Goal: Communication & Community: Answer question/provide support

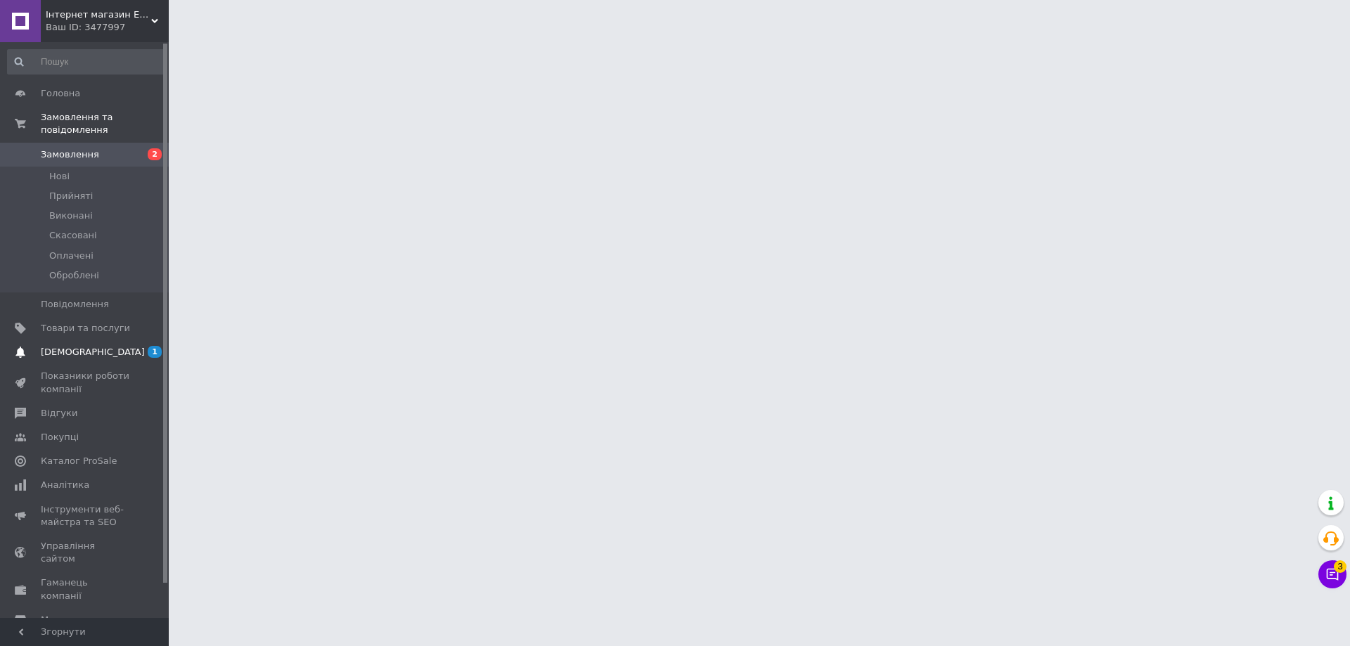
click at [88, 346] on span "[DEMOGRAPHIC_DATA]" at bounding box center [93, 352] width 104 height 13
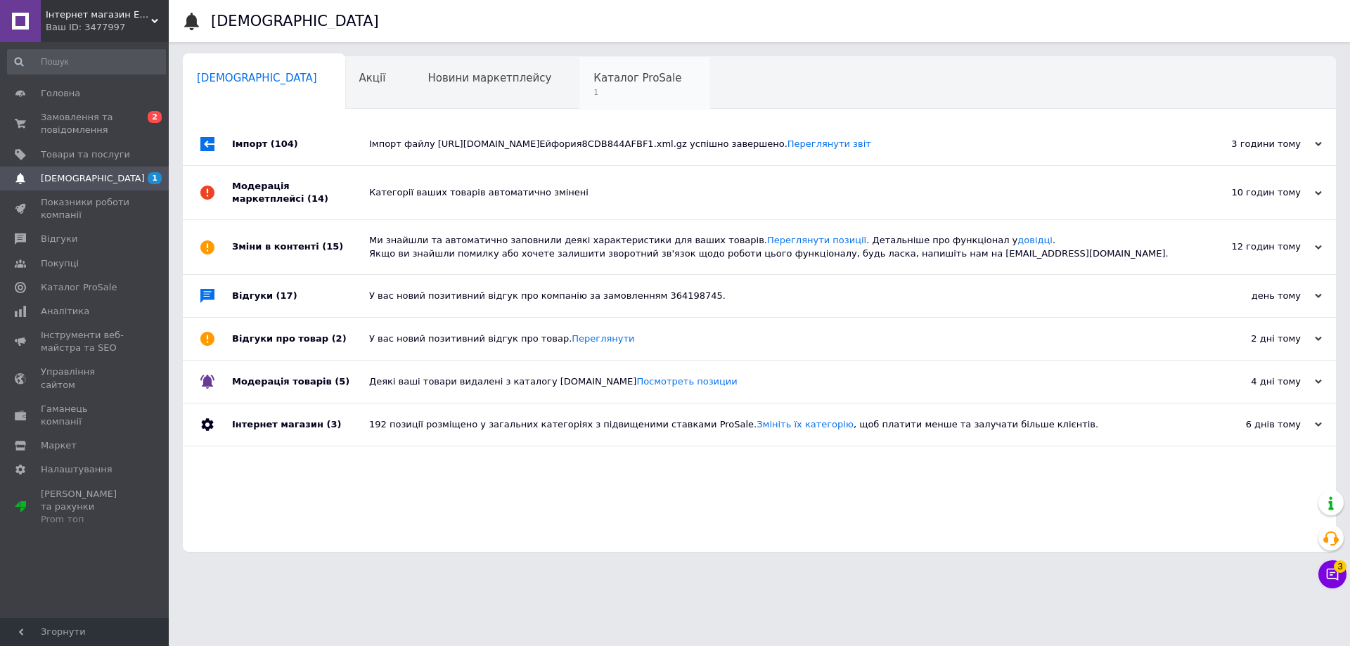
click at [579, 62] on div "Каталог ProSale 1" at bounding box center [644, 83] width 130 height 53
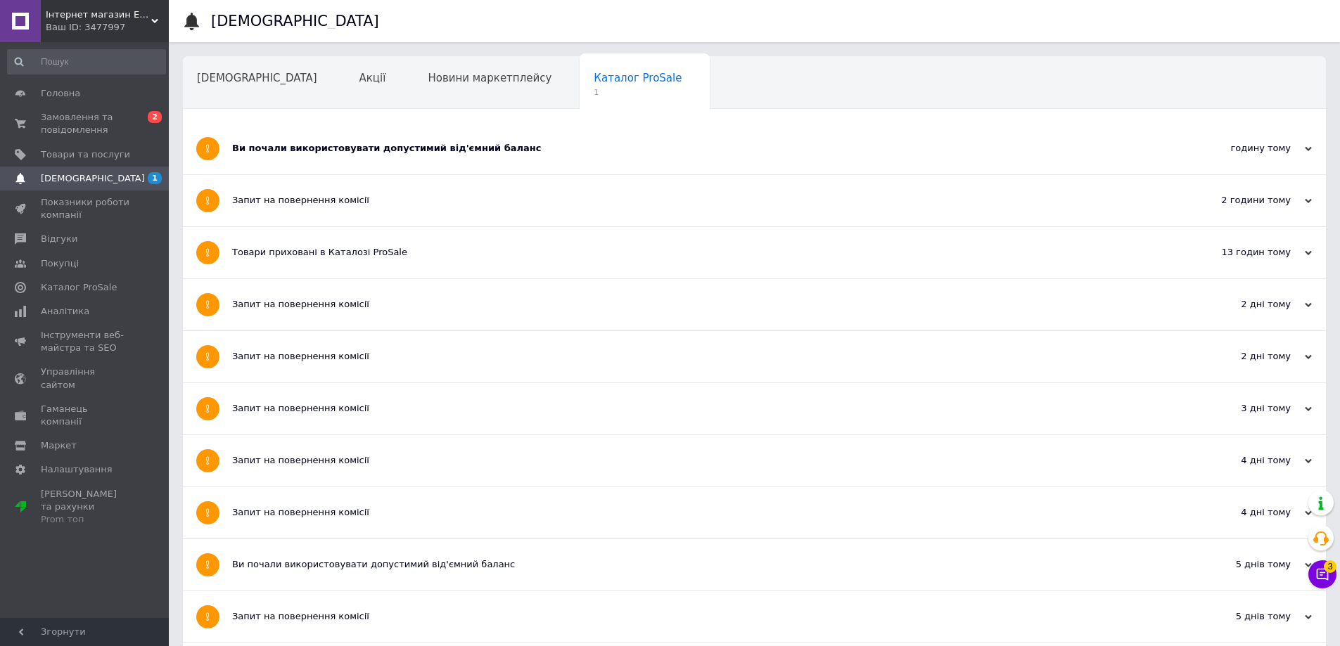
click at [335, 159] on div "Ви почали використовувати допустимий від'ємний баланс" at bounding box center [701, 148] width 939 height 51
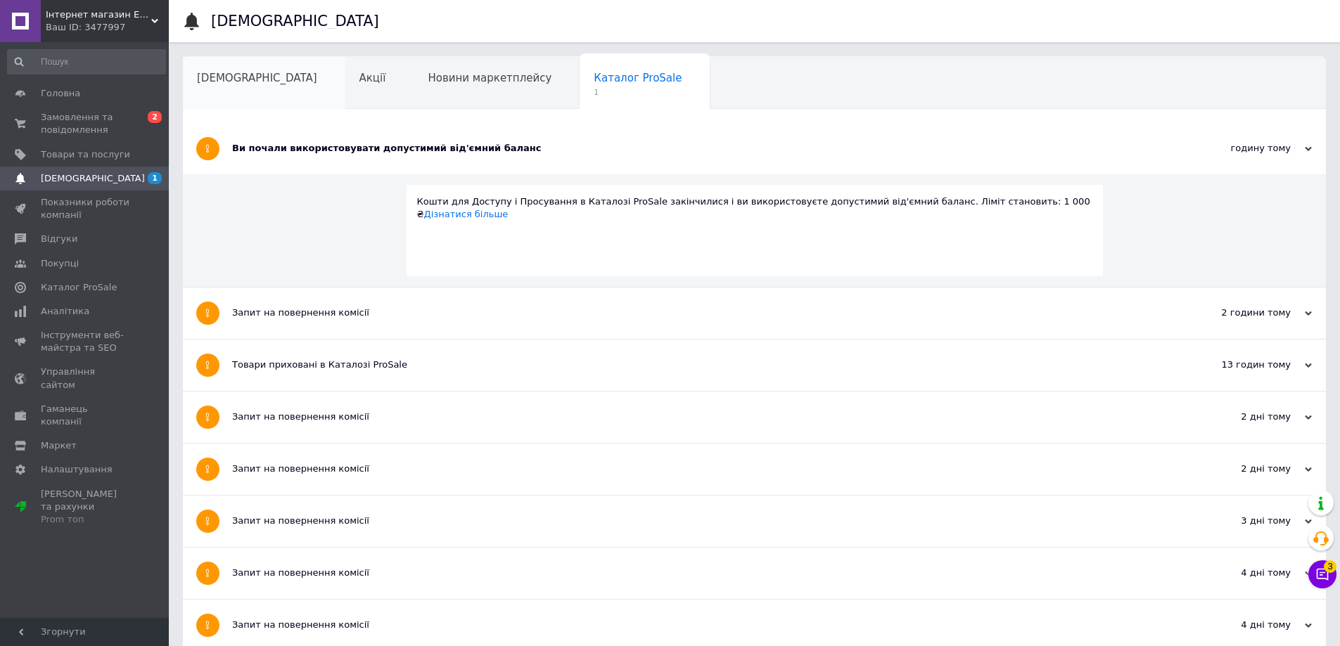
click at [226, 89] on div "[DEMOGRAPHIC_DATA]" at bounding box center [264, 83] width 162 height 53
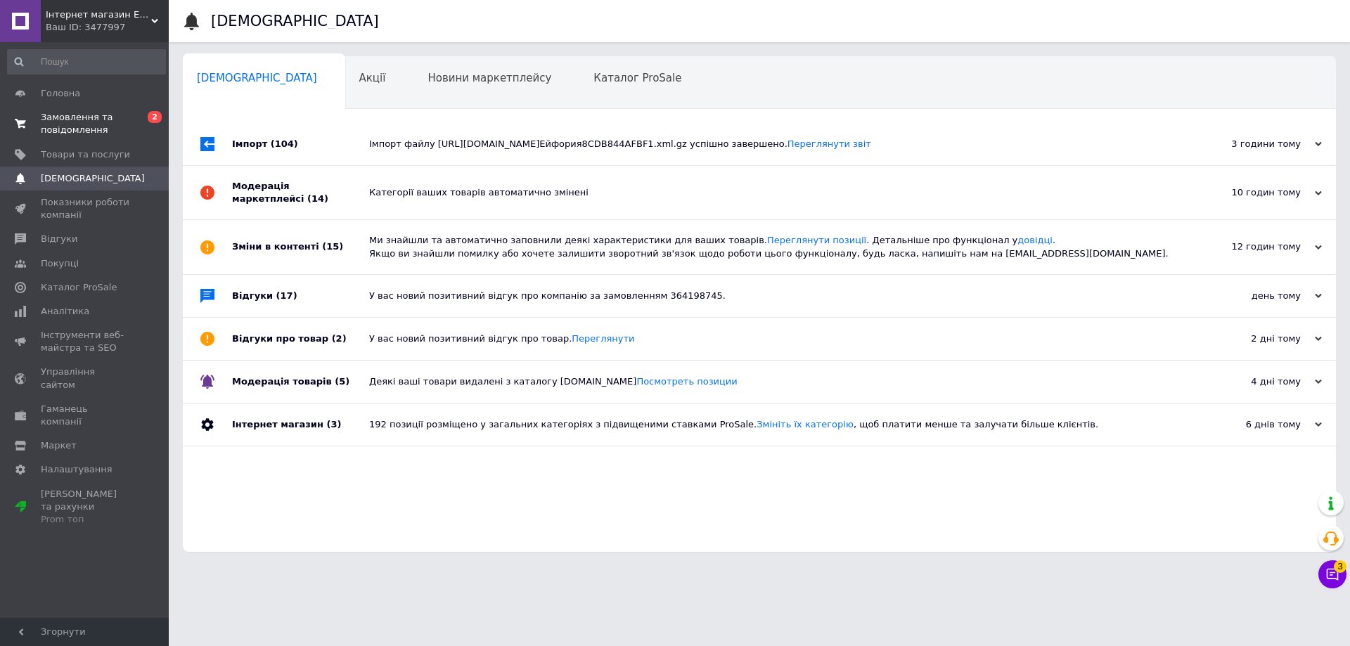
click at [70, 130] on span "Замовлення та повідомлення" at bounding box center [85, 123] width 89 height 25
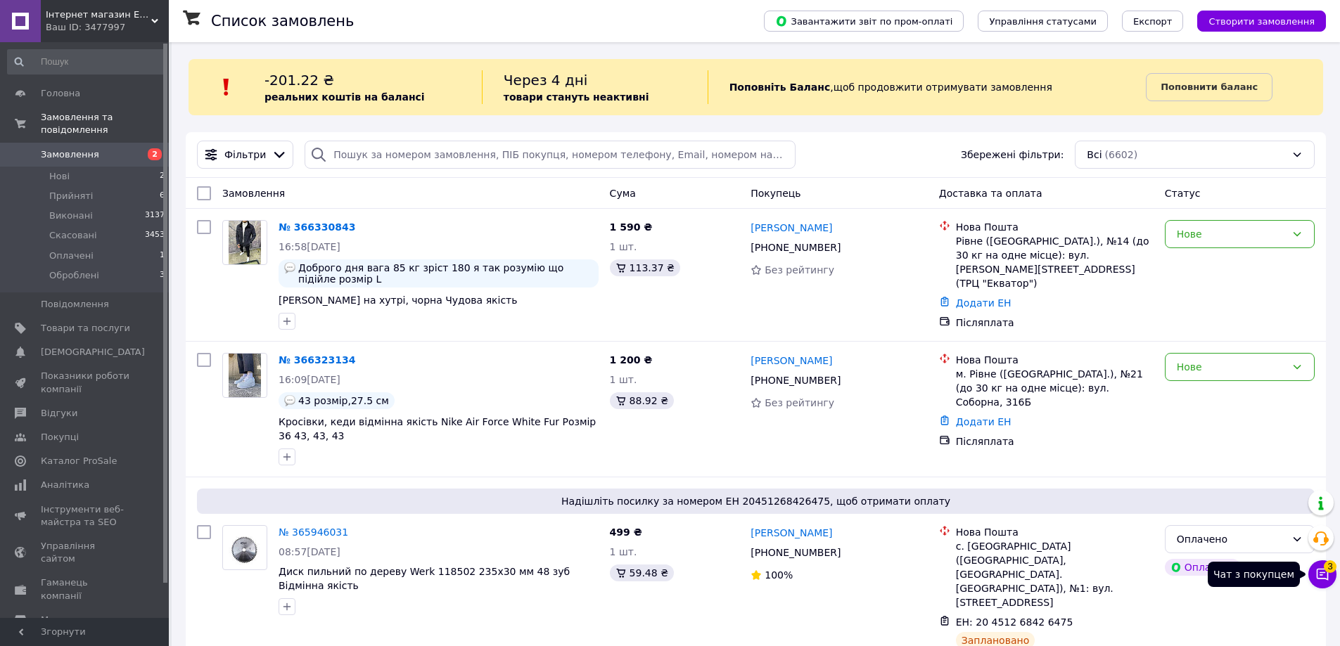
click at [1331, 580] on button "Чат з покупцем 3" at bounding box center [1322, 574] width 28 height 28
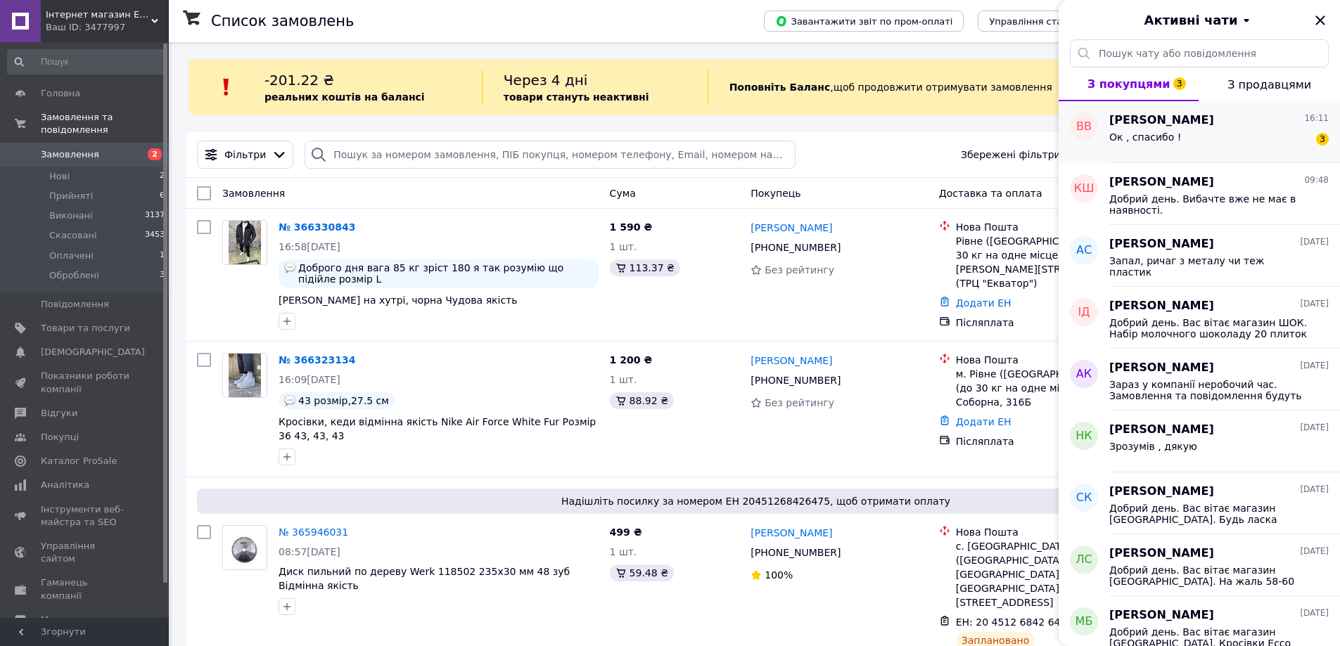
click at [1180, 139] on div "Ок , спасибо ! 3" at bounding box center [1218, 140] width 219 height 23
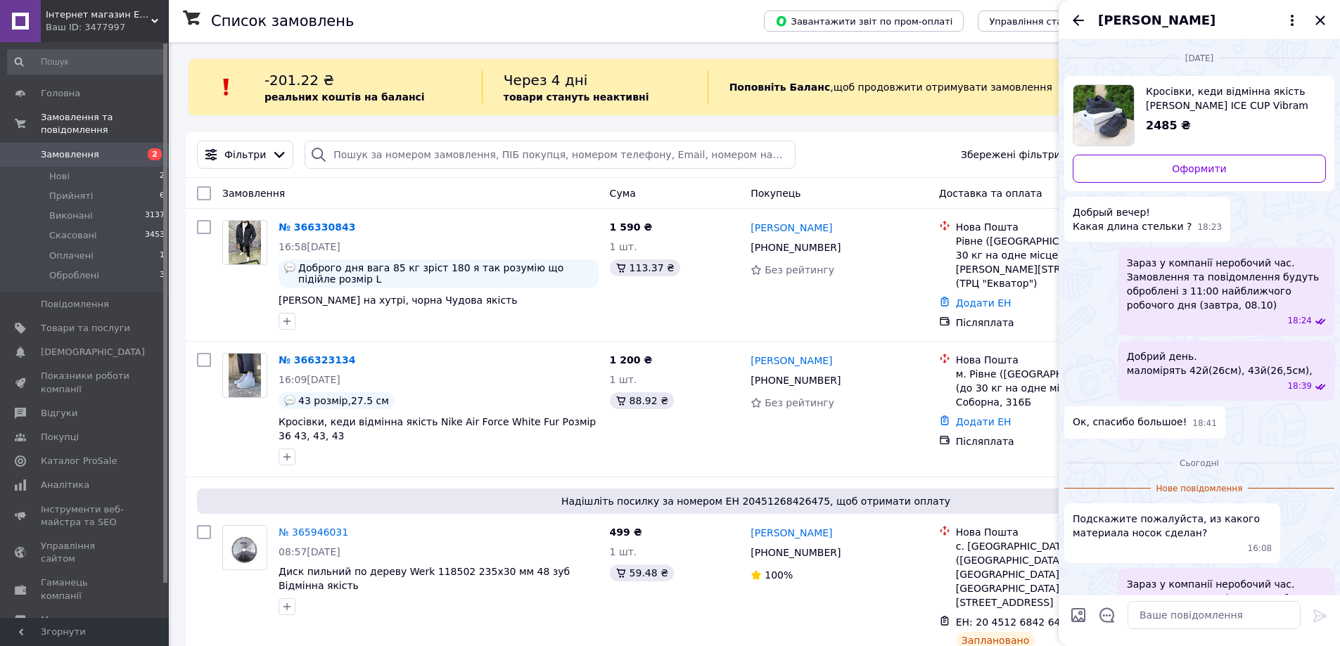
scroll to position [54, 0]
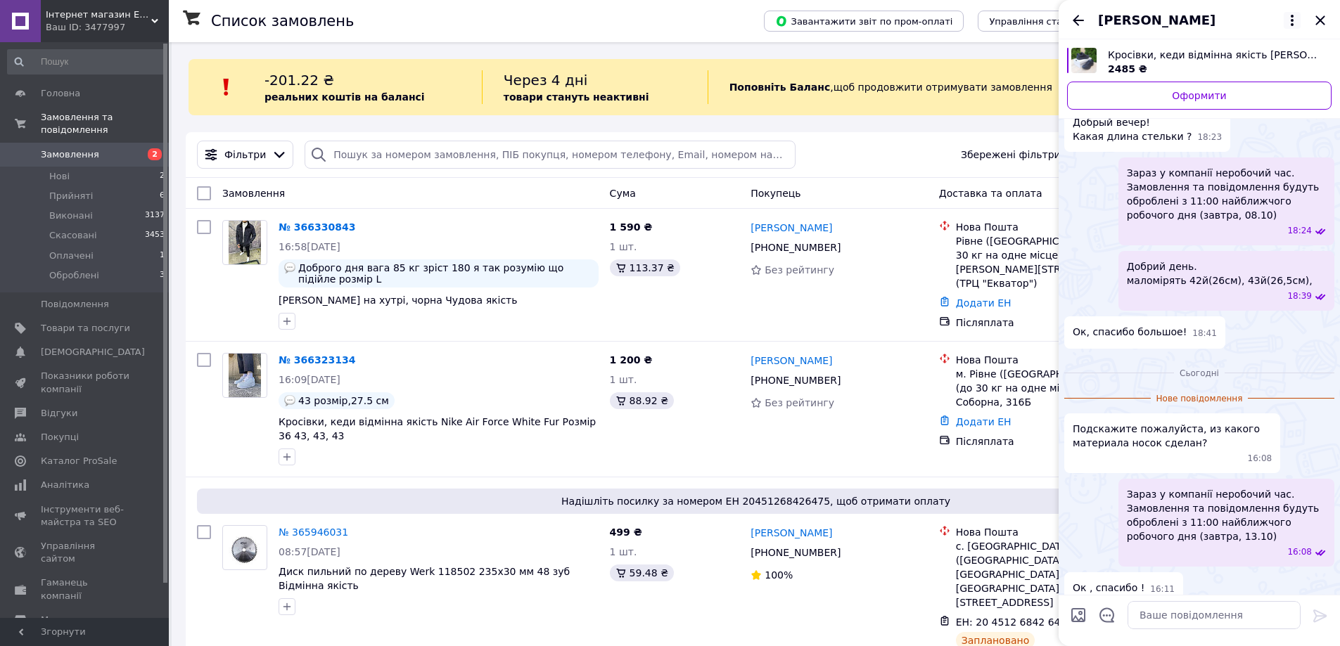
click at [1292, 15] on icon at bounding box center [1291, 20] width 3 height 11
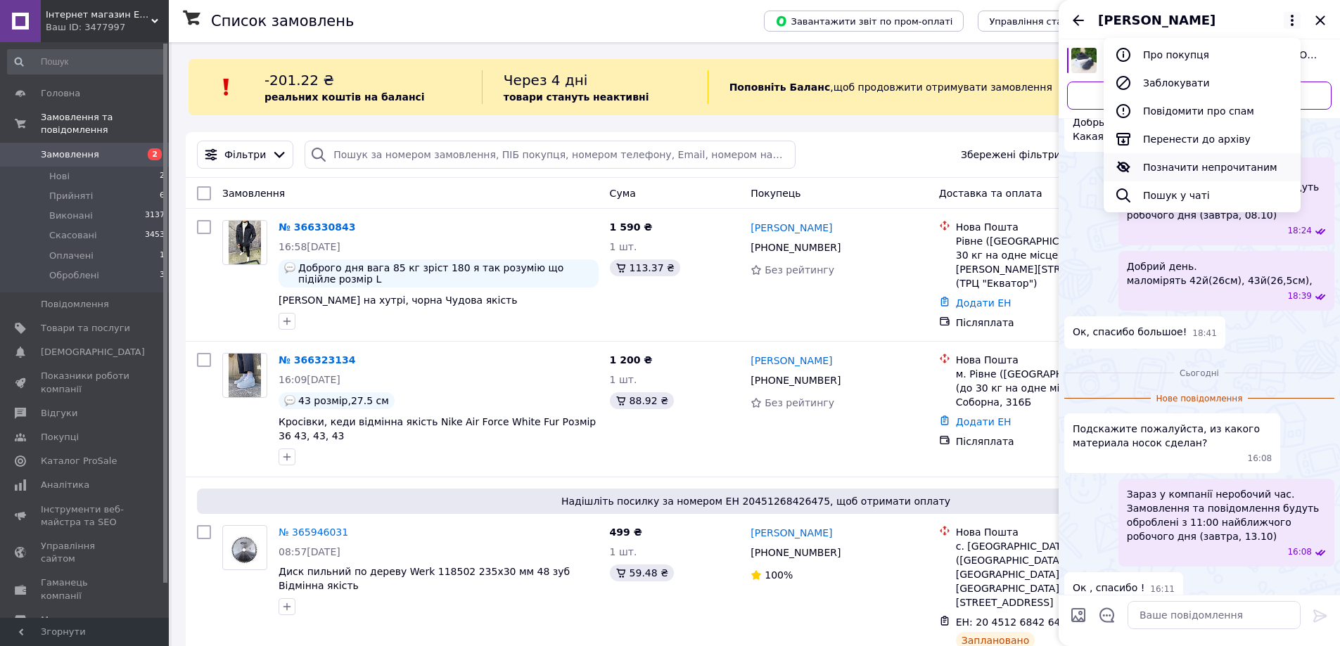
click at [1237, 171] on button "Позначити непрочитаним" at bounding box center [1201, 167] width 197 height 28
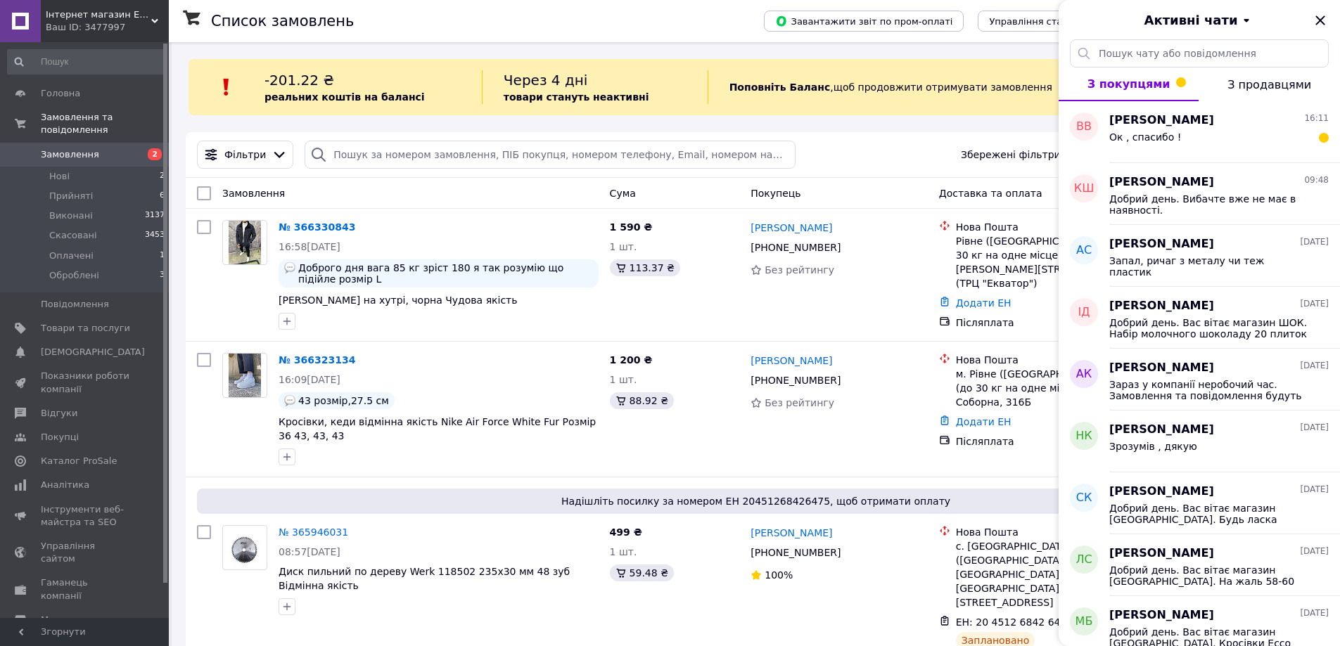
click at [80, 20] on span "Інтернет магазин ЕЙФОРІЯ" at bounding box center [98, 14] width 105 height 13
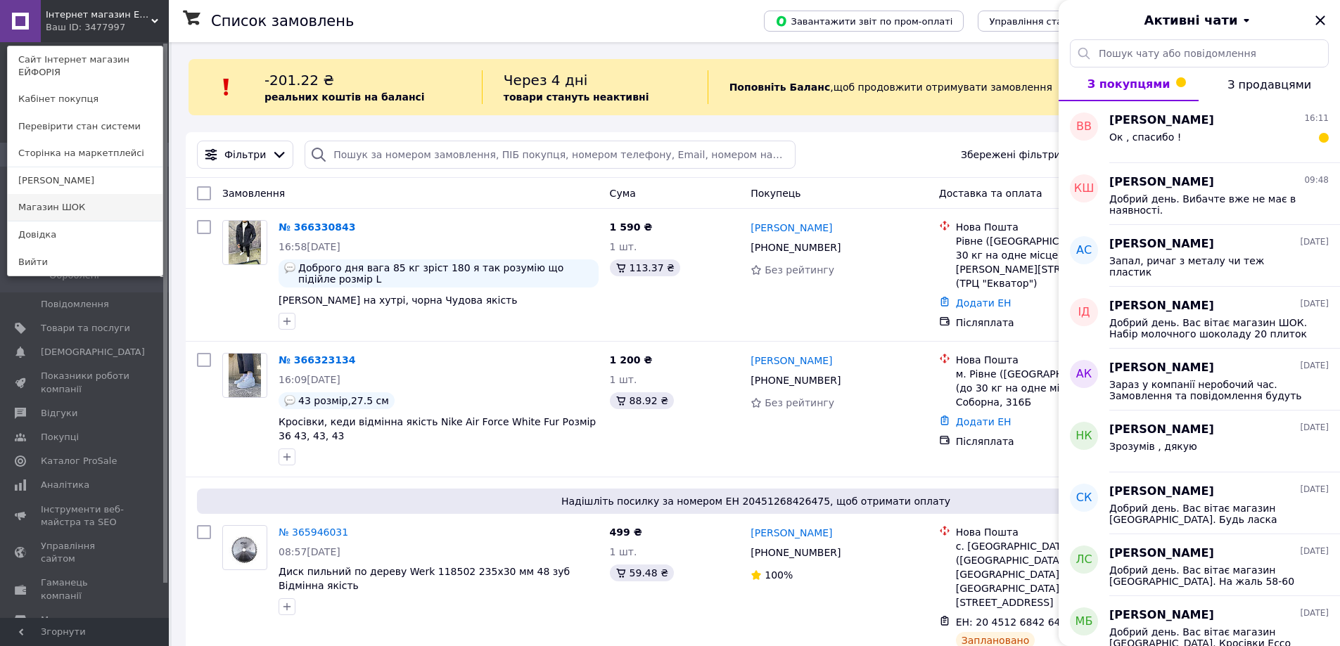
click at [77, 194] on link "Магазин ШОК" at bounding box center [85, 207] width 155 height 27
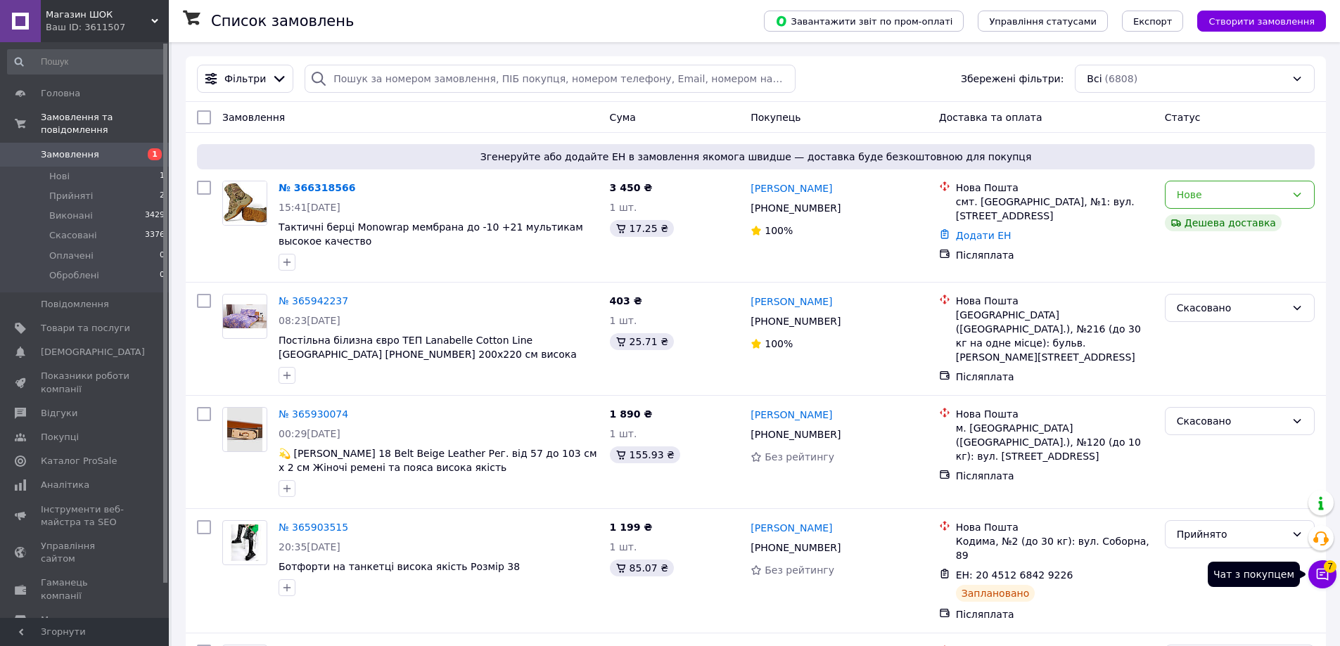
click at [1314, 579] on button "Чат з покупцем 7" at bounding box center [1322, 574] width 28 height 28
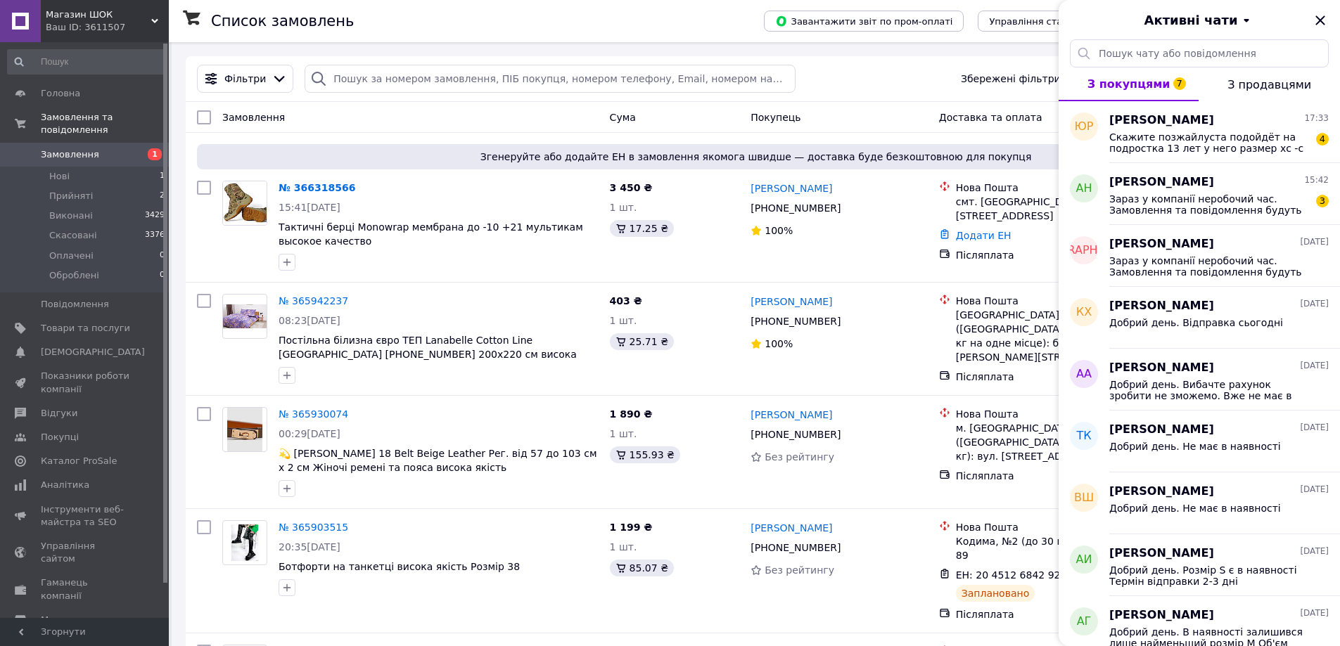
click at [129, 20] on span "Магазин ШОК" at bounding box center [98, 14] width 105 height 13
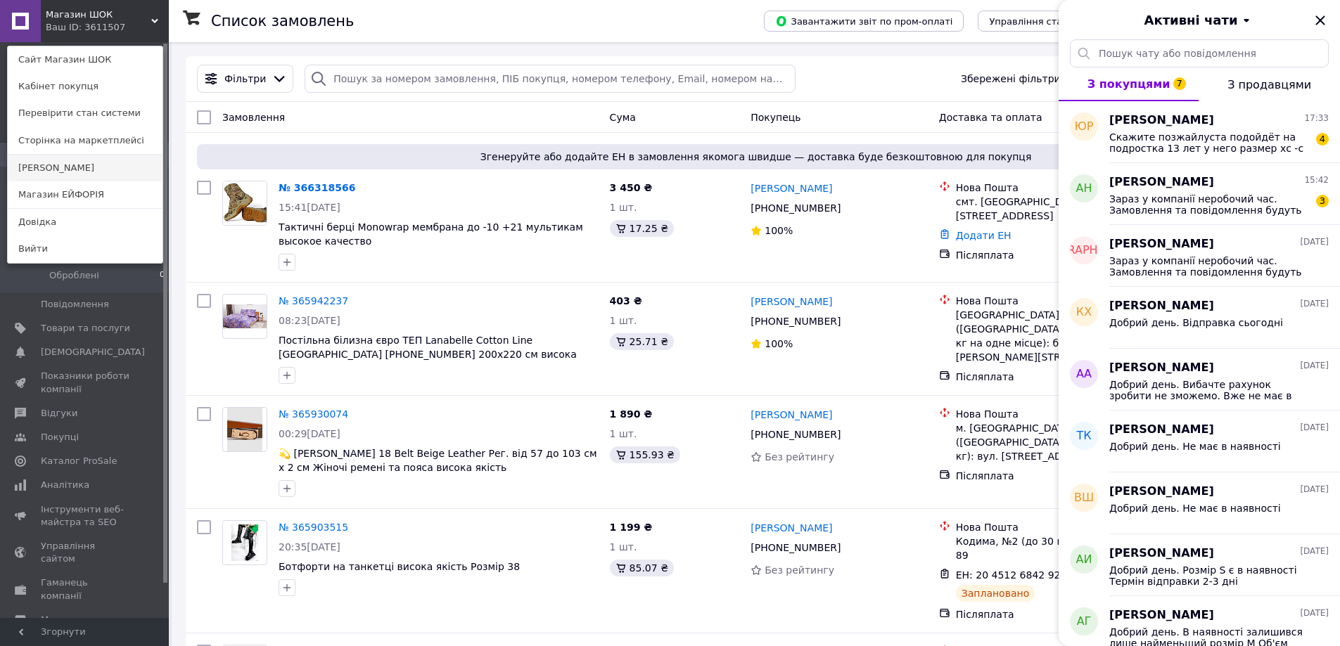
click at [106, 169] on link "[PERSON_NAME]" at bounding box center [85, 168] width 155 height 27
